Goal: Task Accomplishment & Management: Use online tool/utility

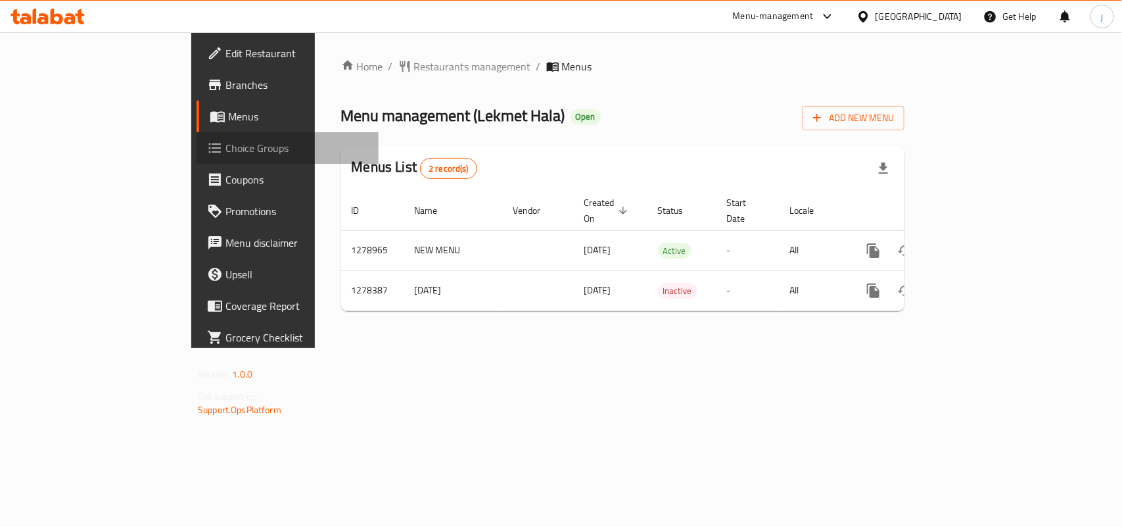
click at [226, 150] on span "Choice Groups" at bounding box center [297, 148] width 143 height 16
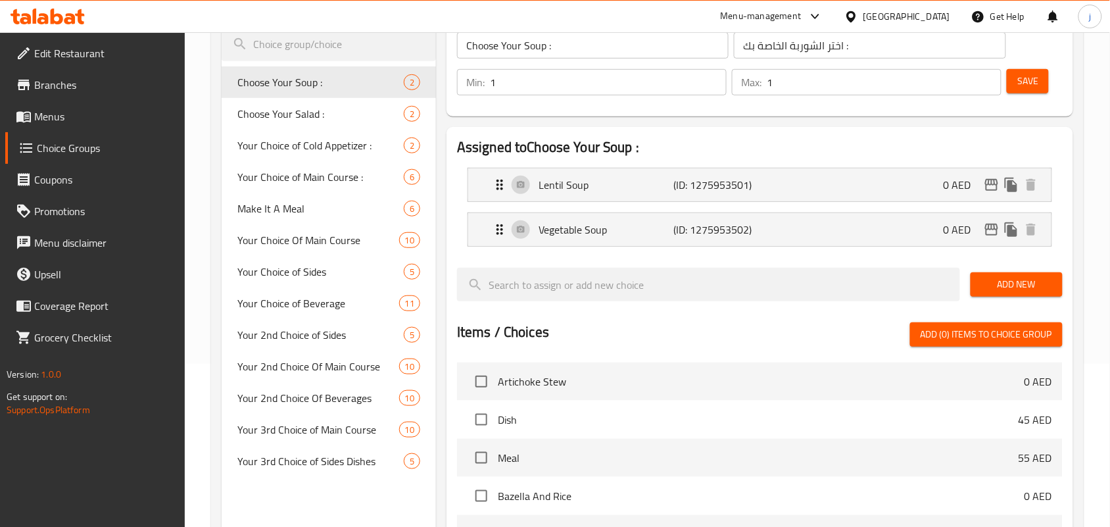
scroll to position [164, 0]
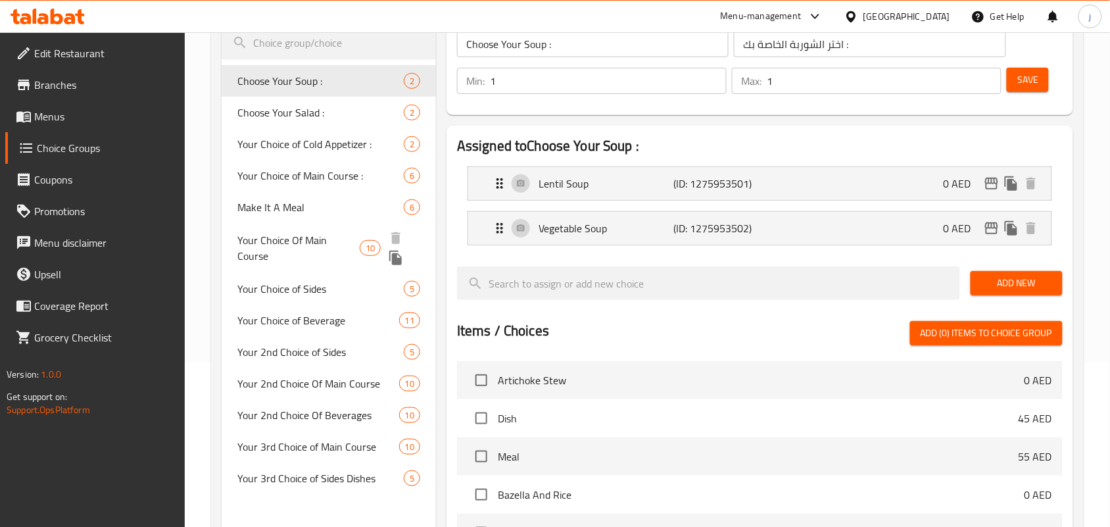
click at [290, 235] on span "Your Choice Of Main Course" at bounding box center [298, 248] width 122 height 32
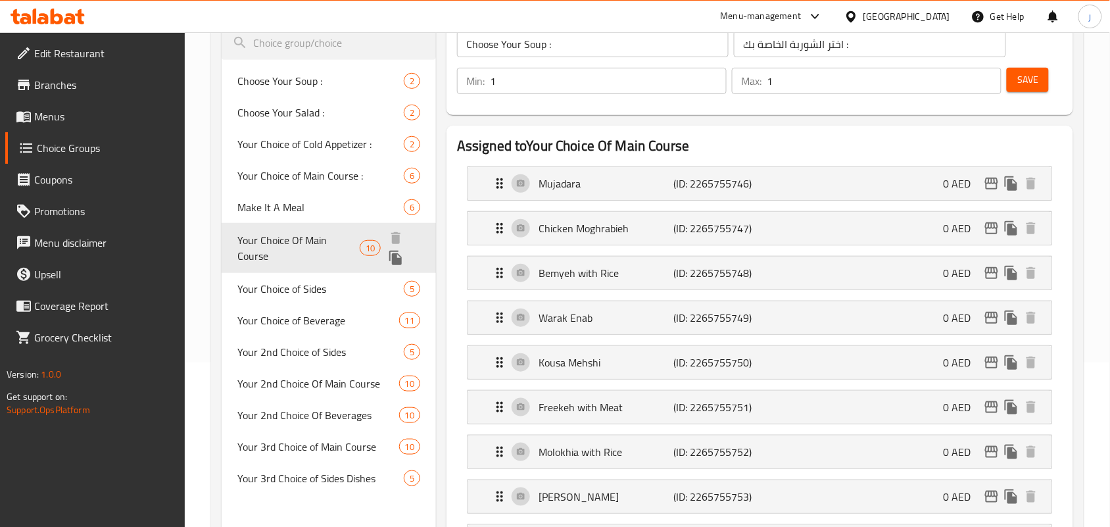
type input "Your Choice Of Main Course"
type input "اختيارك من الأطباق الرئيسية"
type input "0"
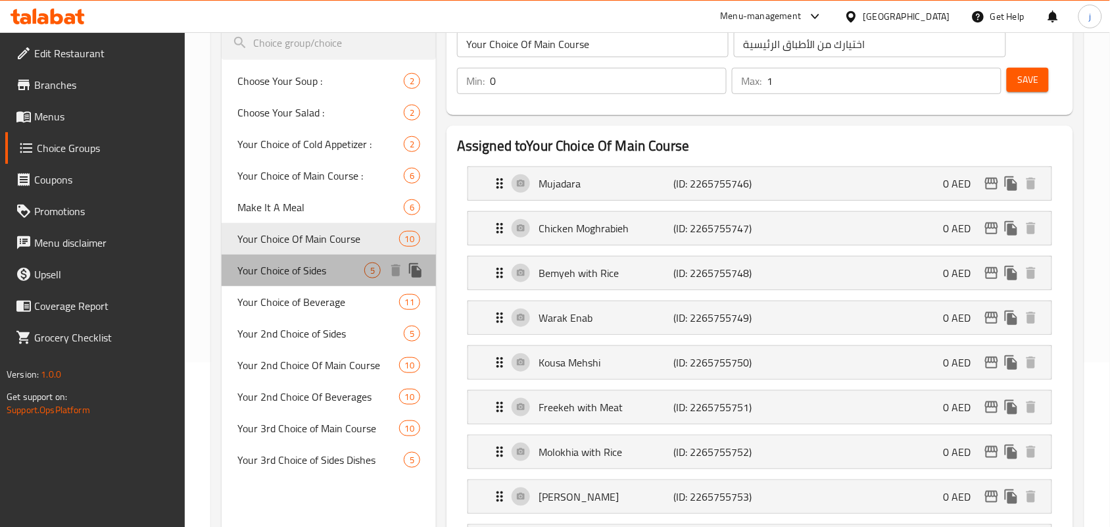
click at [314, 277] on span "Your Choice of Sides" at bounding box center [300, 270] width 127 height 16
type input "Your Choice of Sides"
type input "اختيارك من أطباق جانبية"
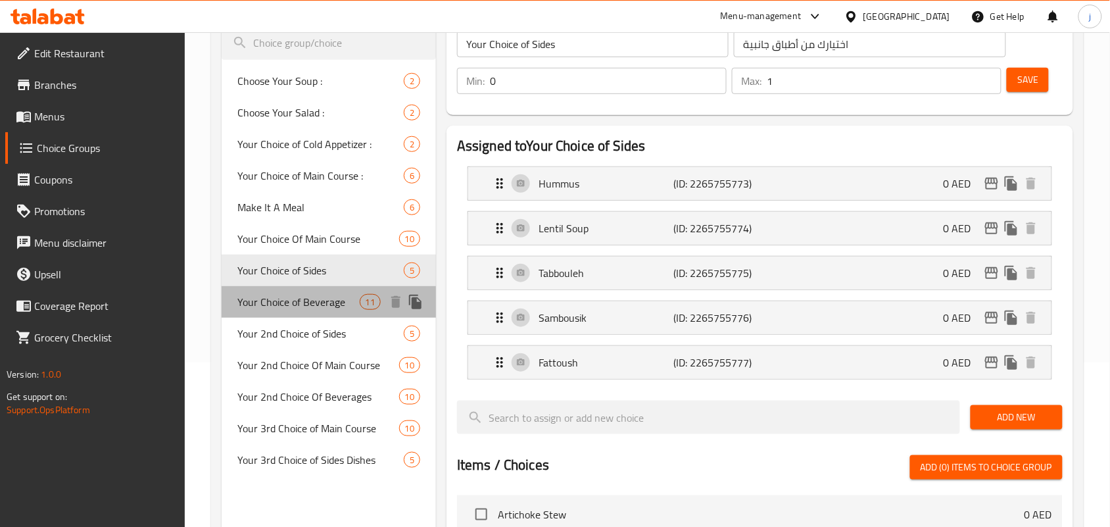
click at [320, 302] on span "Your Choice of Beverage" at bounding box center [298, 302] width 122 height 16
type input "Your Choice of Beverage"
type input "اختيارك من مشروبات"
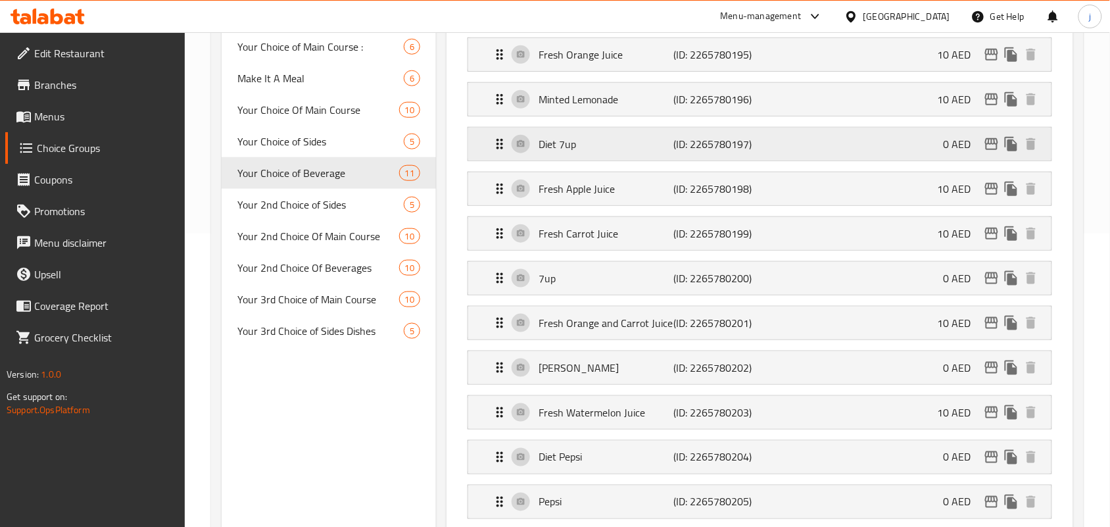
scroll to position [247, 0]
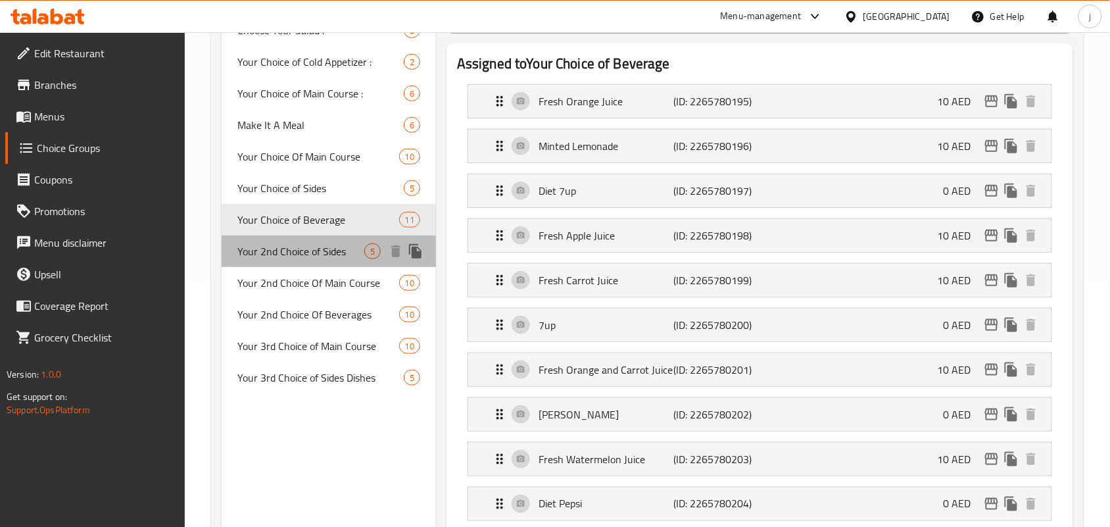
click at [298, 256] on span "Your 2nd Choice of Sides" at bounding box center [300, 251] width 127 height 16
type input "Your 2nd Choice of Sides"
type input "اختيارك الثاني من الأطباق الجانبية"
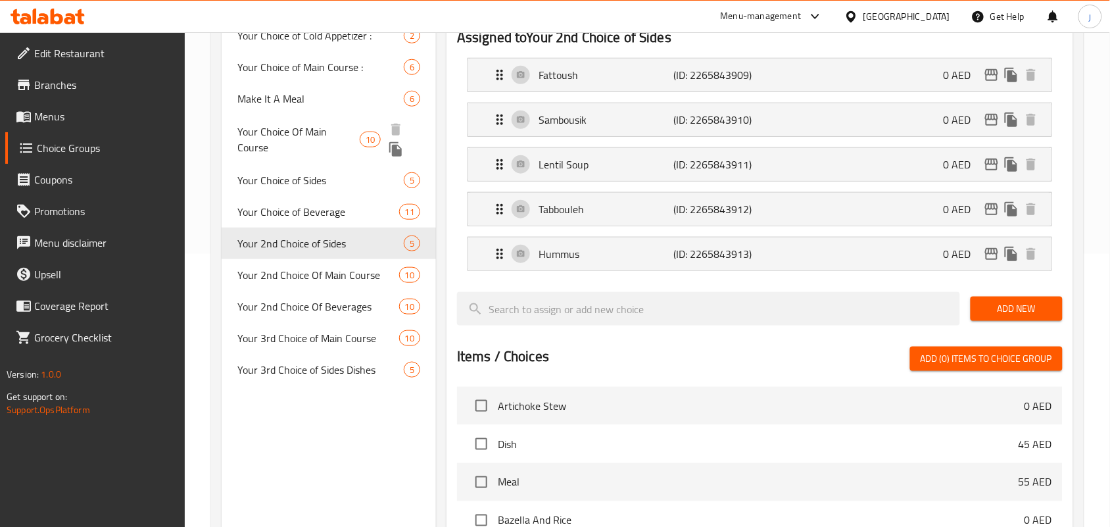
scroll to position [329, 0]
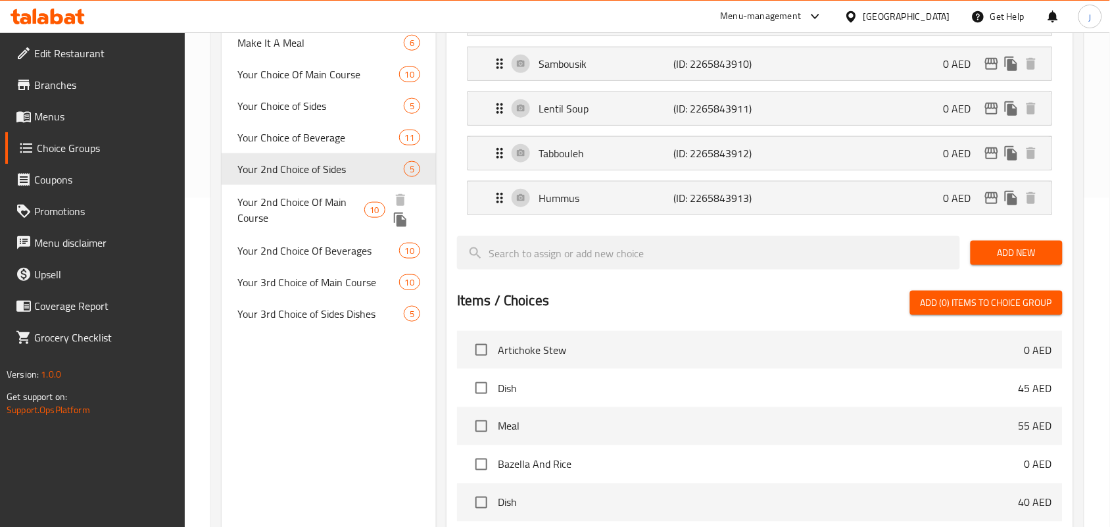
click at [329, 201] on span "Your 2nd Choice Of Main Course" at bounding box center [300, 210] width 126 height 32
type input "Your 2nd Choice Of Main Course"
type input "اختيارك ثاني من طبق رئيسي"
type input "1"
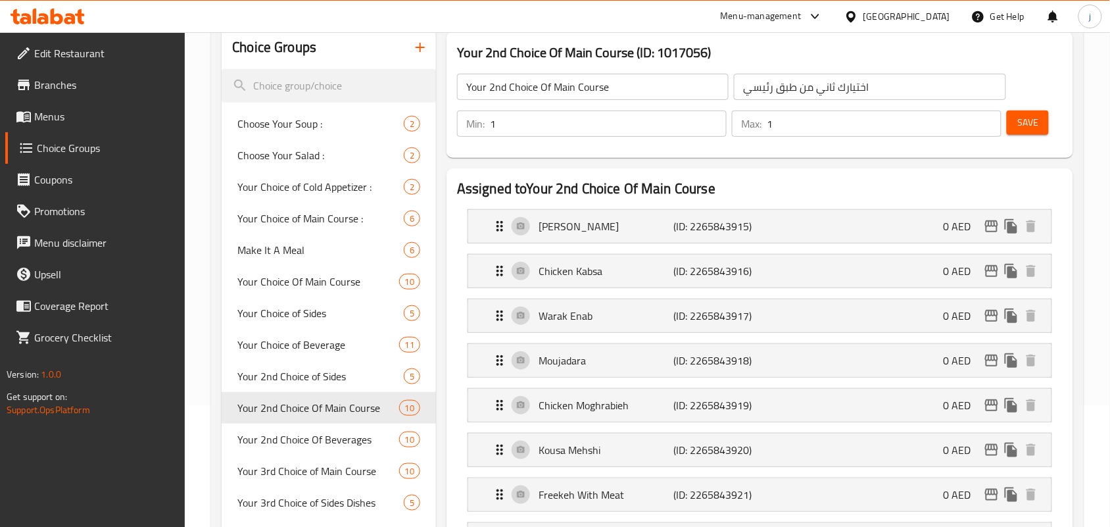
scroll to position [82, 0]
